Goal: Task Accomplishment & Management: Complete application form

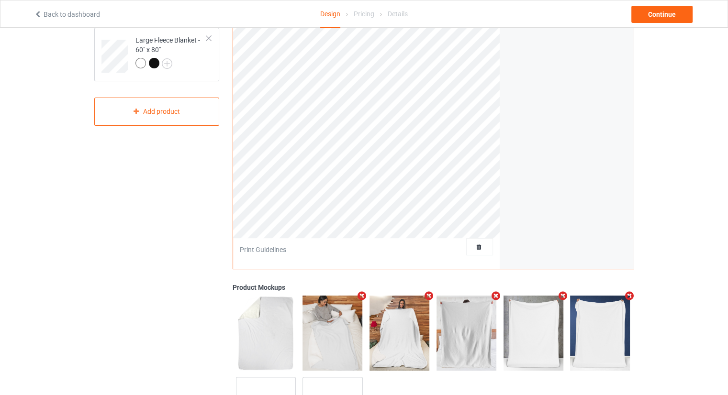
scroll to position [144, 0]
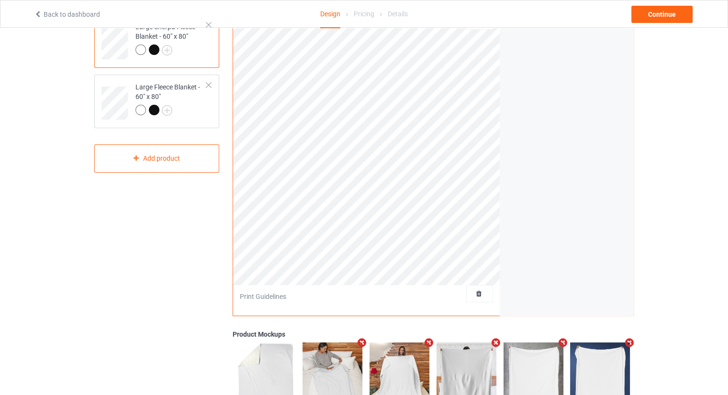
scroll to position [192, 0]
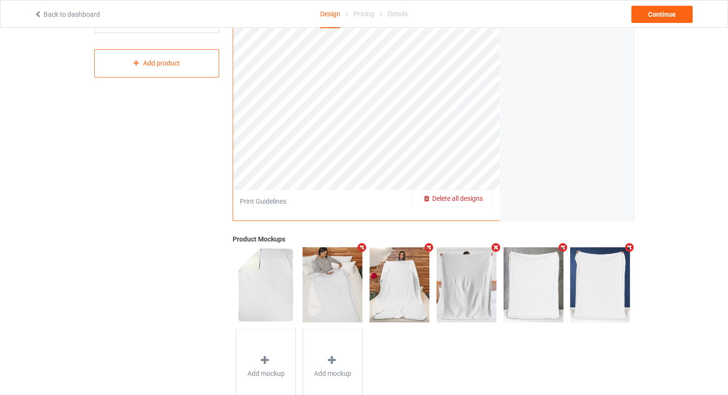
drag, startPoint x: 485, startPoint y: 202, endPoint x: 482, endPoint y: 194, distance: 7.6
click at [482, 195] on span "Delete all designs" at bounding box center [457, 199] width 51 height 8
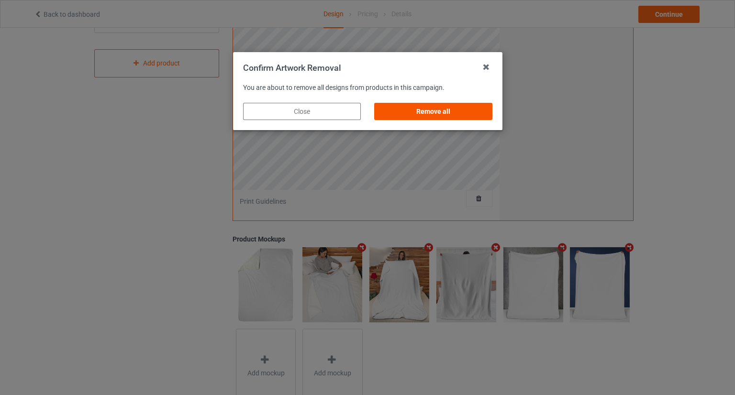
click at [435, 110] on div "Remove all" at bounding box center [433, 111] width 118 height 17
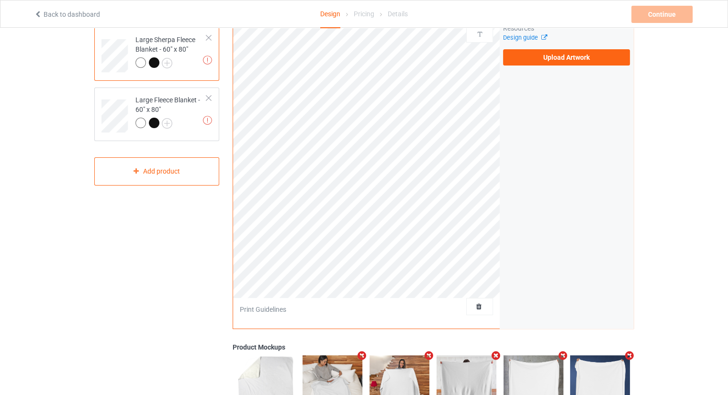
scroll to position [0, 0]
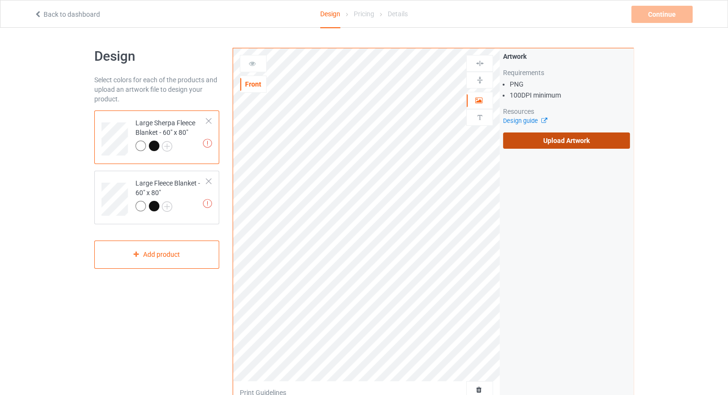
click at [538, 146] on label "Upload Artwork" at bounding box center [566, 141] width 127 height 16
click at [0, 0] on input "Upload Artwork" at bounding box center [0, 0] width 0 height 0
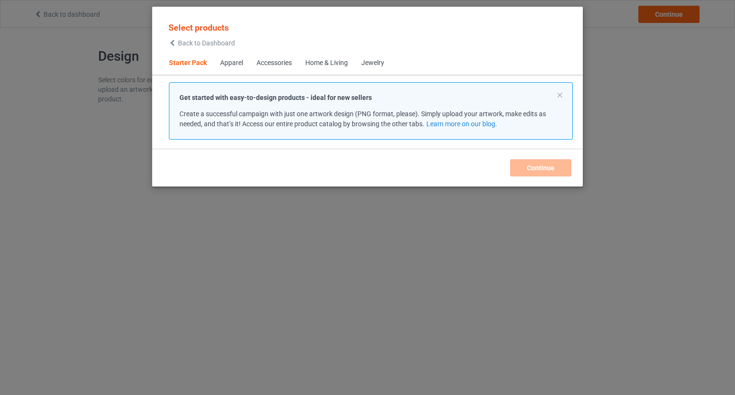
scroll to position [12, 0]
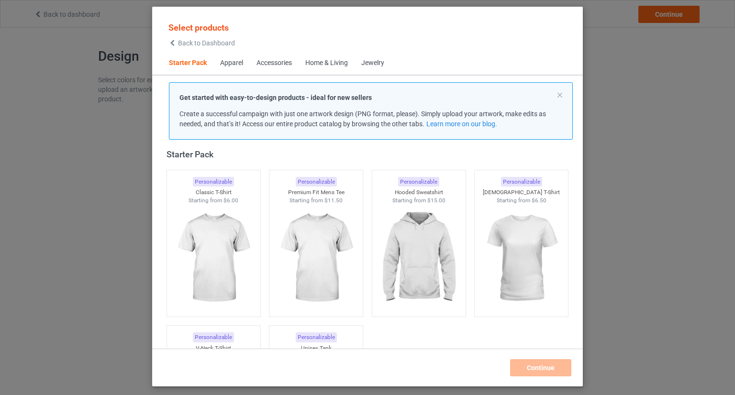
click at [192, 41] on span "Back to Dashboard" at bounding box center [206, 43] width 57 height 8
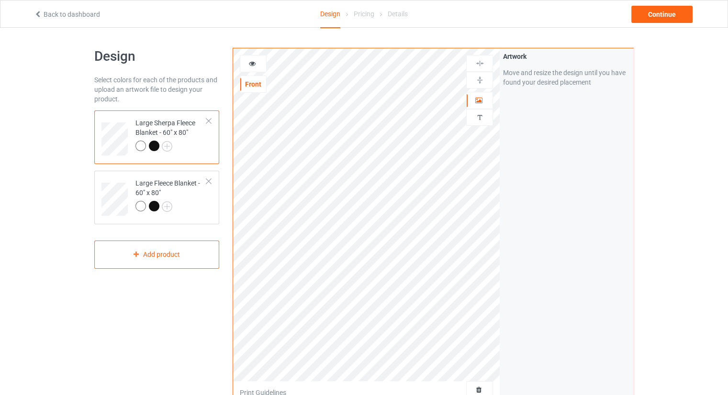
scroll to position [192, 0]
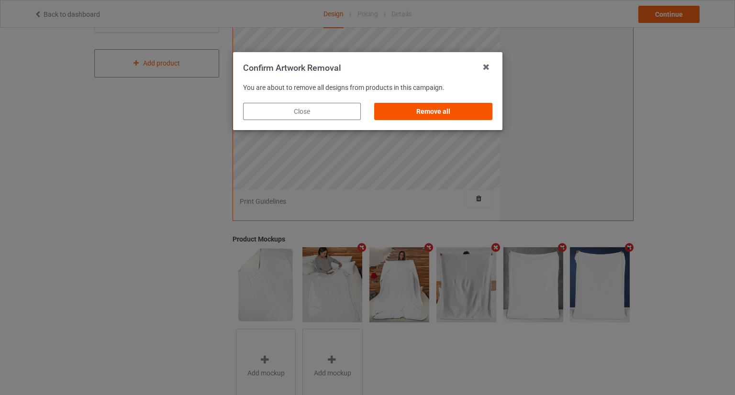
click at [438, 112] on div "Remove all" at bounding box center [433, 111] width 118 height 17
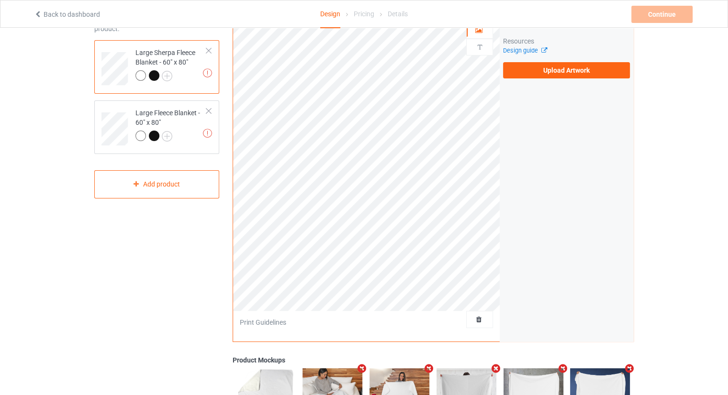
scroll to position [0, 0]
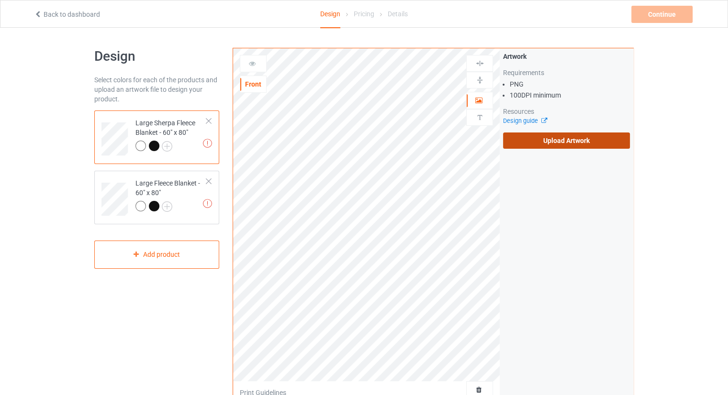
click at [569, 140] on label "Upload Artwork" at bounding box center [566, 141] width 127 height 16
click at [0, 0] on input "Upload Artwork" at bounding box center [0, 0] width 0 height 0
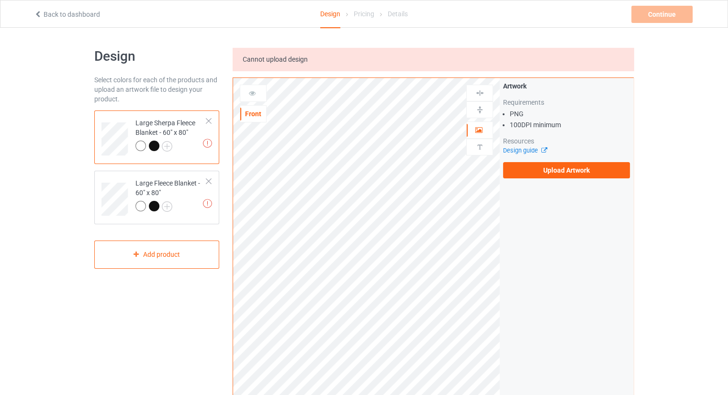
click at [373, 62] on div "Cannot upload design" at bounding box center [433, 59] width 401 height 23
click at [373, 61] on div "Cannot upload design" at bounding box center [433, 59] width 401 height 23
click at [372, 61] on div "Cannot upload design" at bounding box center [433, 59] width 401 height 23
